Goal: Task Accomplishment & Management: Complete application form

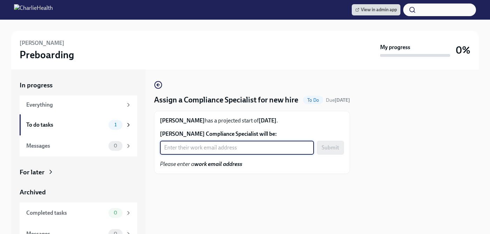
click at [246, 154] on input "[PERSON_NAME] Compliance Specialist will be:" at bounding box center [237, 147] width 154 height 14
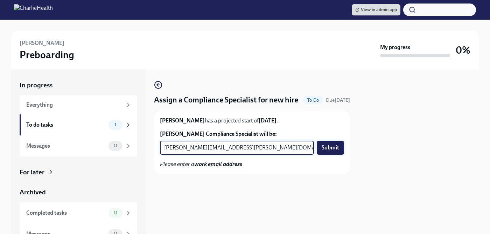
type input "[PERSON_NAME][EMAIL_ADDRESS][PERSON_NAME][DOMAIN_NAME]"
click at [325, 151] on span "Submit" at bounding box center [331, 147] width 18 height 7
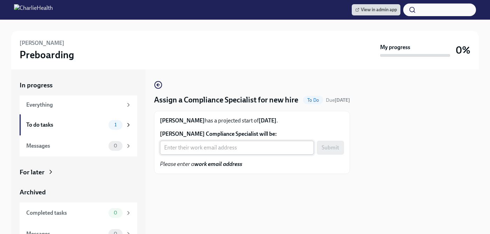
click at [205, 154] on input "[PERSON_NAME] Compliance Specialist will be:" at bounding box center [237, 147] width 154 height 14
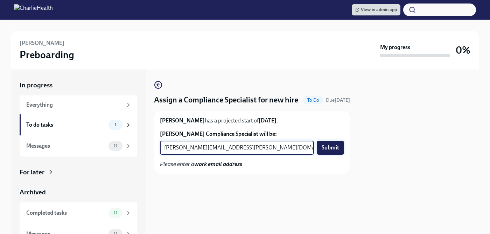
type input "[PERSON_NAME][EMAIL_ADDRESS][PERSON_NAME][DOMAIN_NAME]"
click at [337, 151] on span "Submit" at bounding box center [331, 147] width 18 height 7
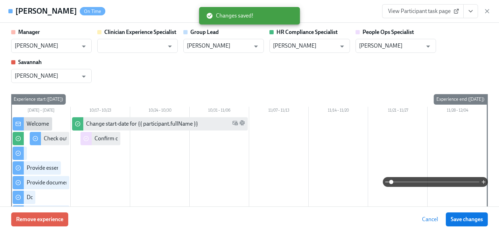
scroll to position [938, 0]
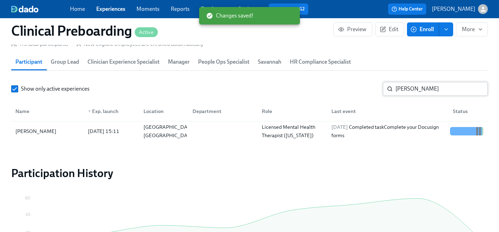
click at [430, 88] on input "[PERSON_NAME]" at bounding box center [442, 89] width 92 height 14
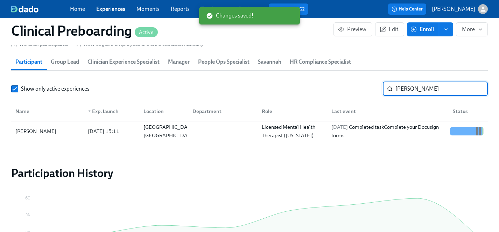
drag, startPoint x: 427, startPoint y: 88, endPoint x: 322, endPoint y: 88, distance: 104.7
click at [322, 88] on div "Show only active experiences [PERSON_NAME] ​" at bounding box center [249, 89] width 477 height 14
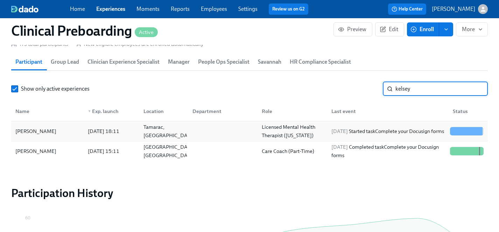
type input "kelsey"
click at [39, 133] on div "[PERSON_NAME]" at bounding box center [36, 131] width 47 height 8
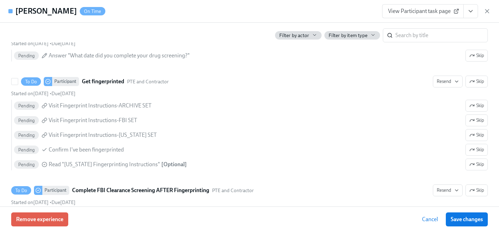
scroll to position [962, 0]
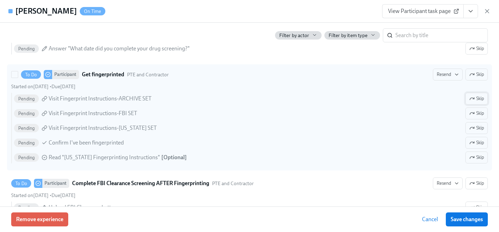
click at [478, 98] on span "Skip" at bounding box center [476, 98] width 15 height 7
click at [476, 114] on span "Skip" at bounding box center [476, 113] width 15 height 7
click at [476, 156] on span "Skip" at bounding box center [476, 157] width 15 height 7
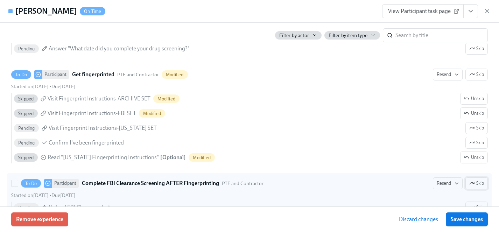
click at [477, 184] on span "Skip" at bounding box center [476, 183] width 15 height 7
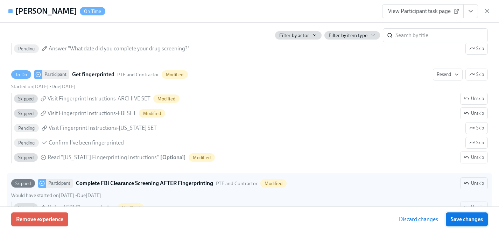
click at [471, 219] on span "Save changes" at bounding box center [467, 219] width 32 height 7
